Goal: Information Seeking & Learning: Find specific fact

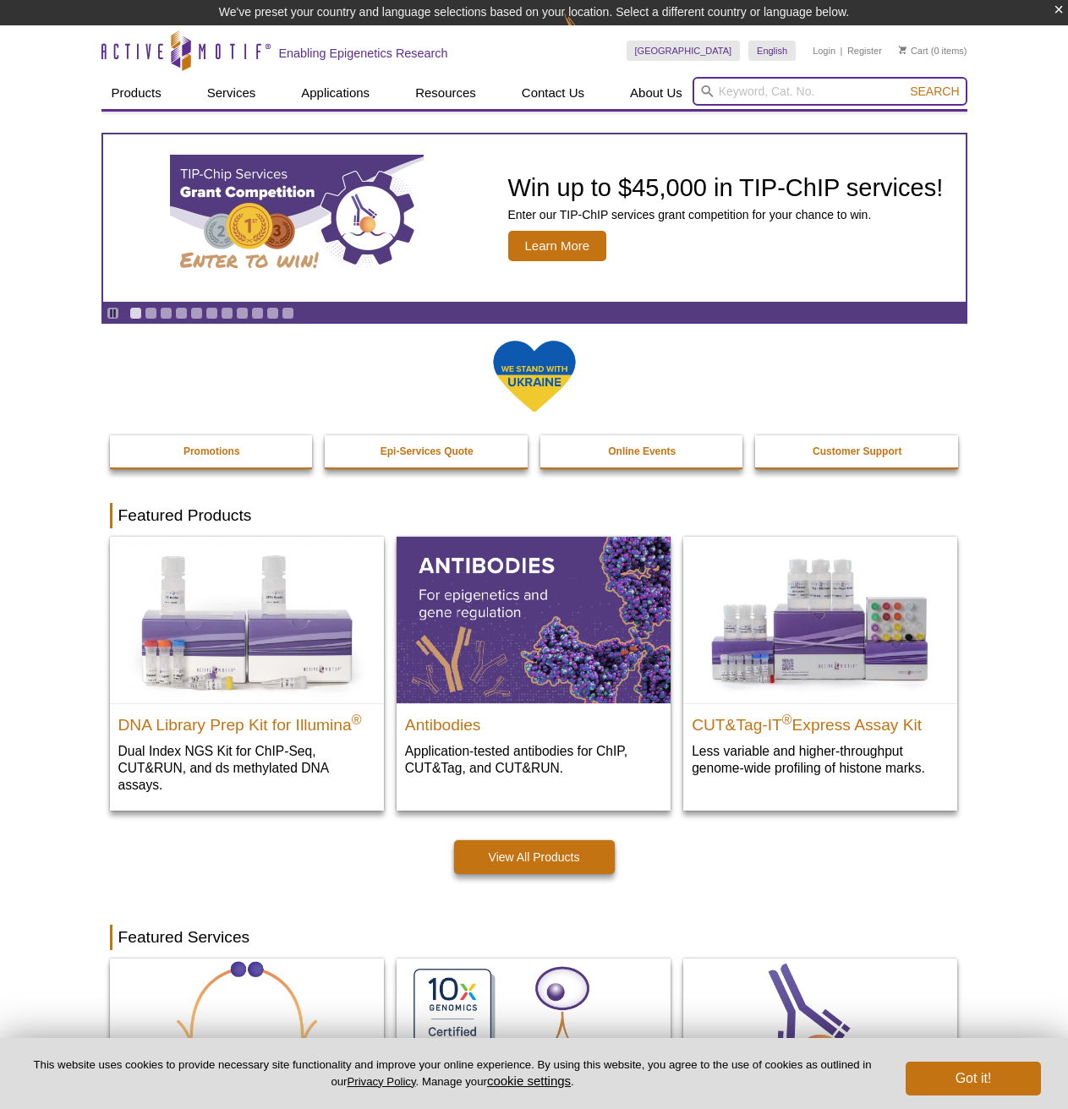
click at [743, 97] on input "search" at bounding box center [829, 91] width 275 height 29
type input "40096"
click at [904, 84] on button "Search" at bounding box center [933, 91] width 59 height 15
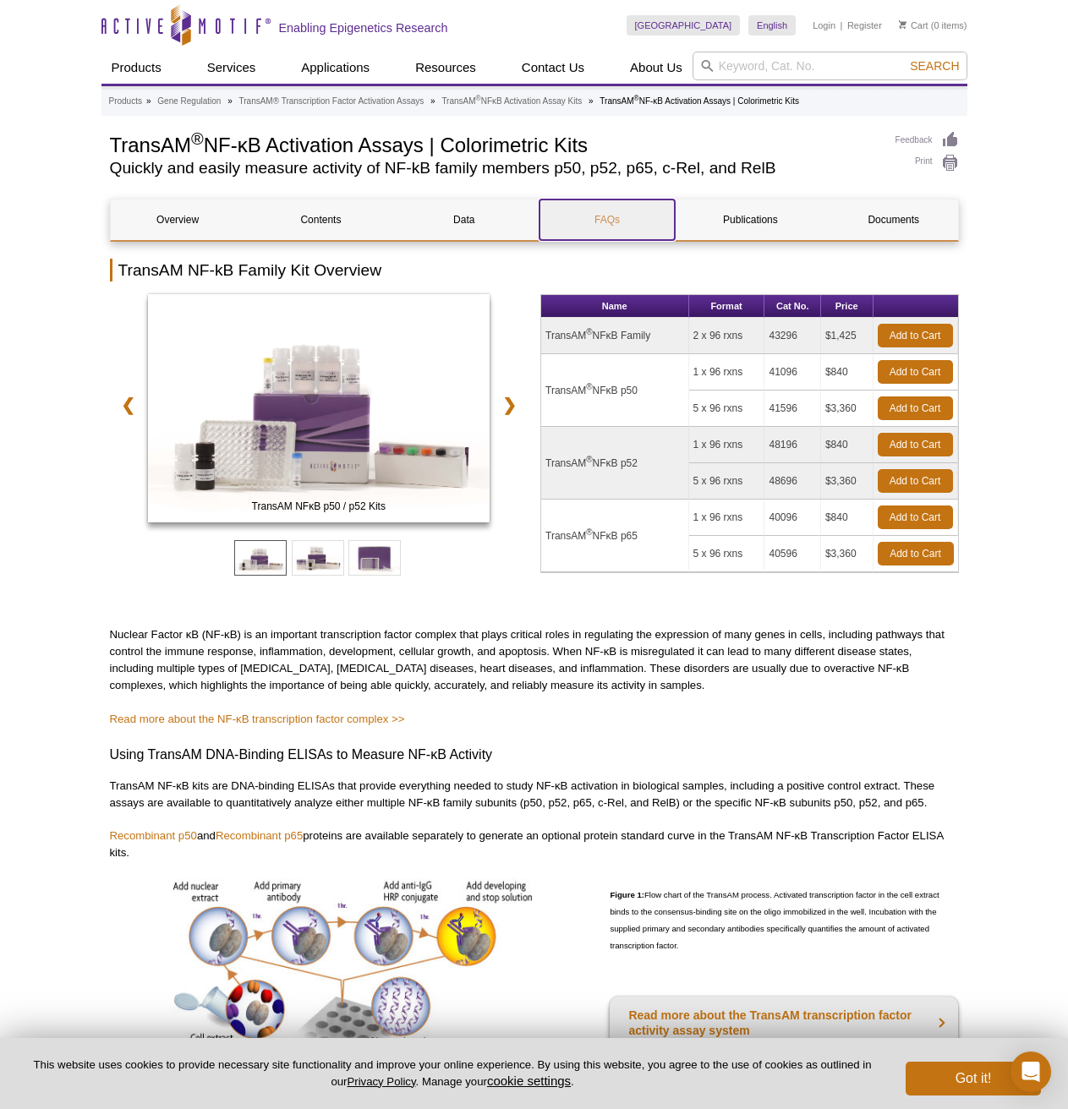
click at [644, 227] on link "FAQs" at bounding box center [606, 219] width 134 height 41
drag, startPoint x: 602, startPoint y: 535, endPoint x: 576, endPoint y: 535, distance: 25.4
click at [551, 536] on td "TransAM ® NFκB p65" at bounding box center [615, 536] width 148 height 73
drag, startPoint x: 544, startPoint y: 534, endPoint x: 655, endPoint y: 532, distance: 110.7
click at [648, 532] on td "TransAM ® NFκB p65" at bounding box center [615, 536] width 148 height 73
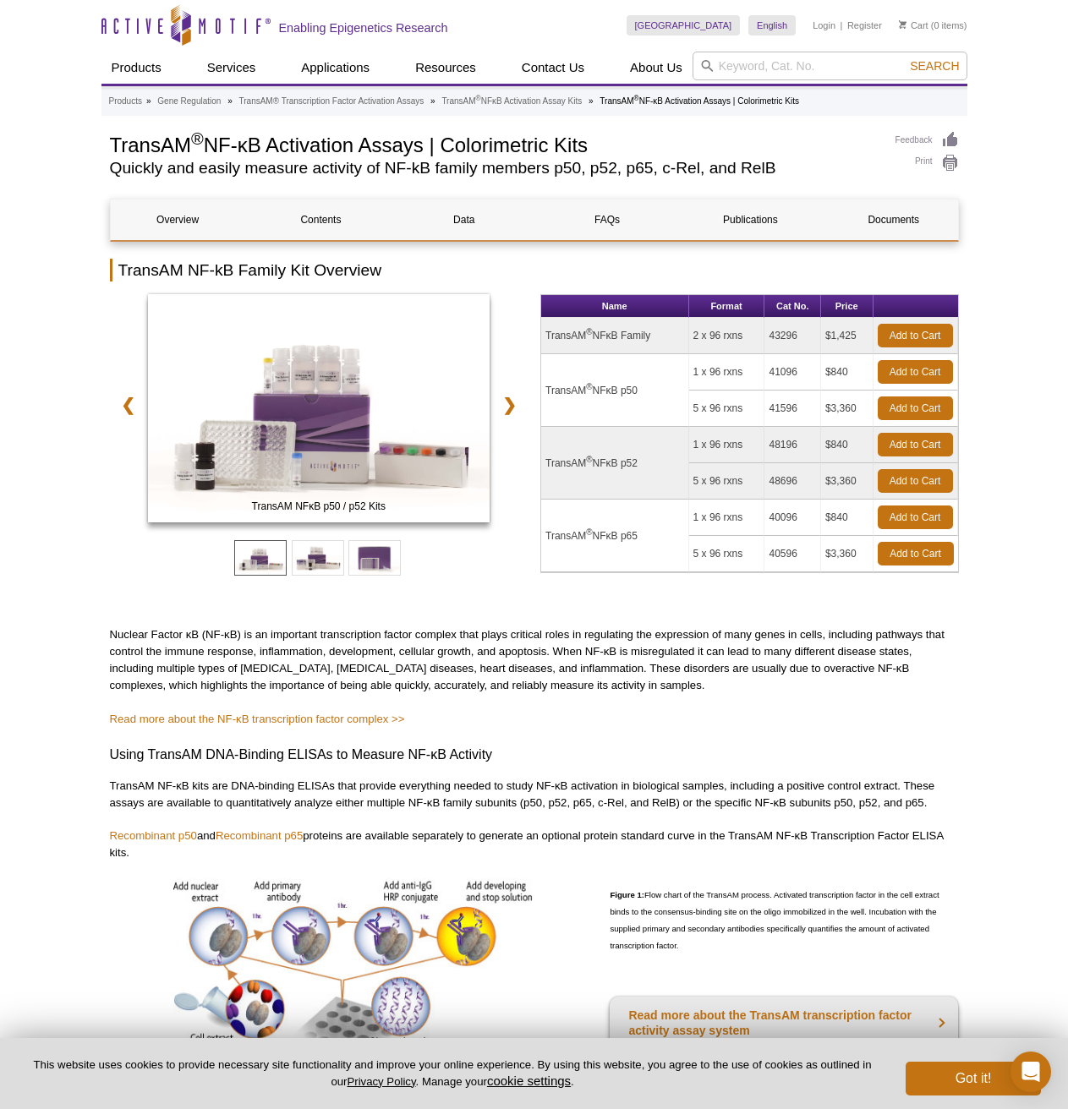
copy td "TransAM ® NFκB p65"
